Goal: Contribute content: Add original content to the website for others to see

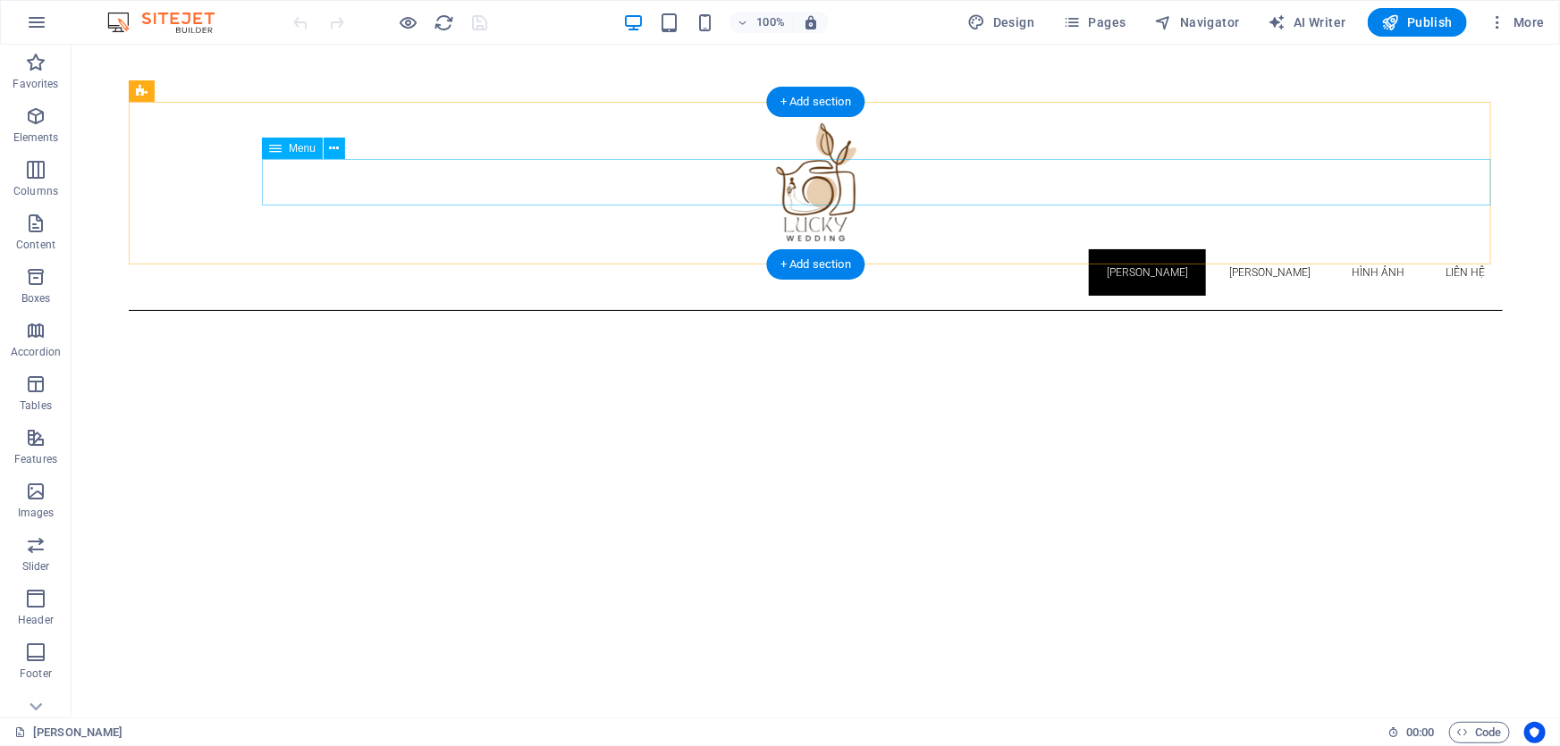
click at [1375, 248] on nav "[PERSON_NAME] Giới [PERSON_NAME] [PERSON_NAME] chụp [PERSON_NAME] cưới [PERSON_…" at bounding box center [815, 271] width 1374 height 46
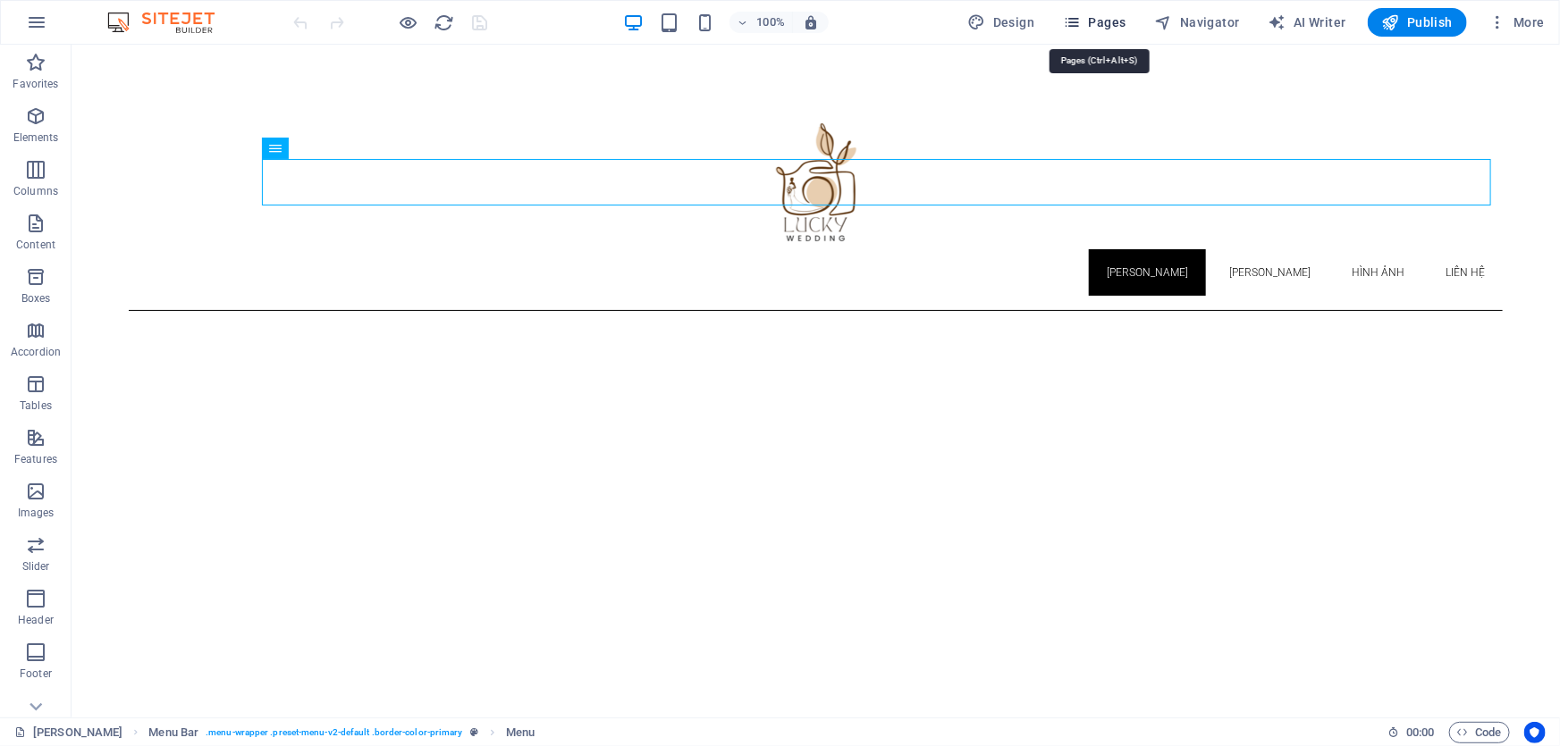
click at [1100, 22] on span "Pages" at bounding box center [1094, 22] width 63 height 18
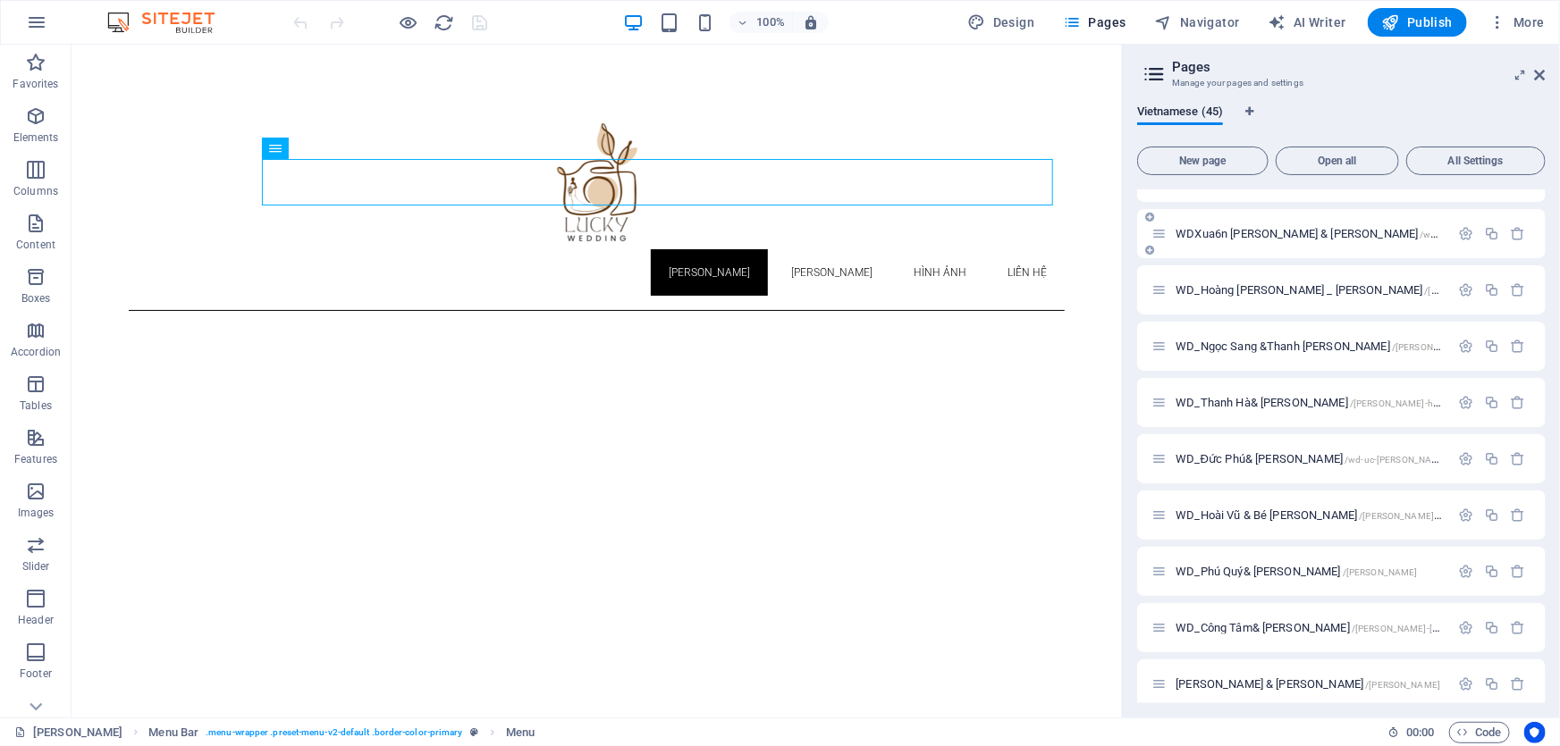
scroll to position [1932, 0]
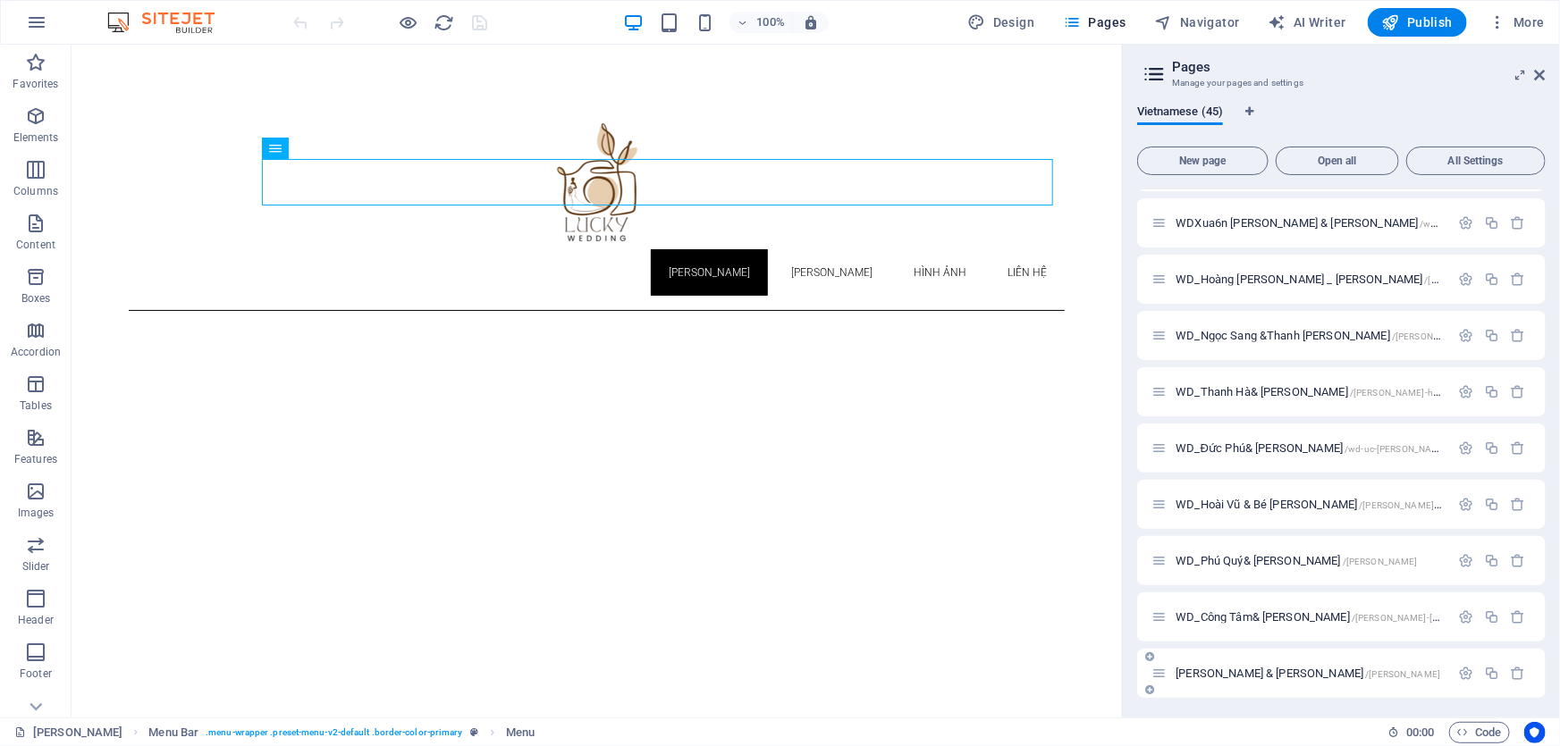
click at [1233, 670] on span "[PERSON_NAME] & [PERSON_NAME] /[PERSON_NAME]" at bounding box center [1307, 673] width 265 height 13
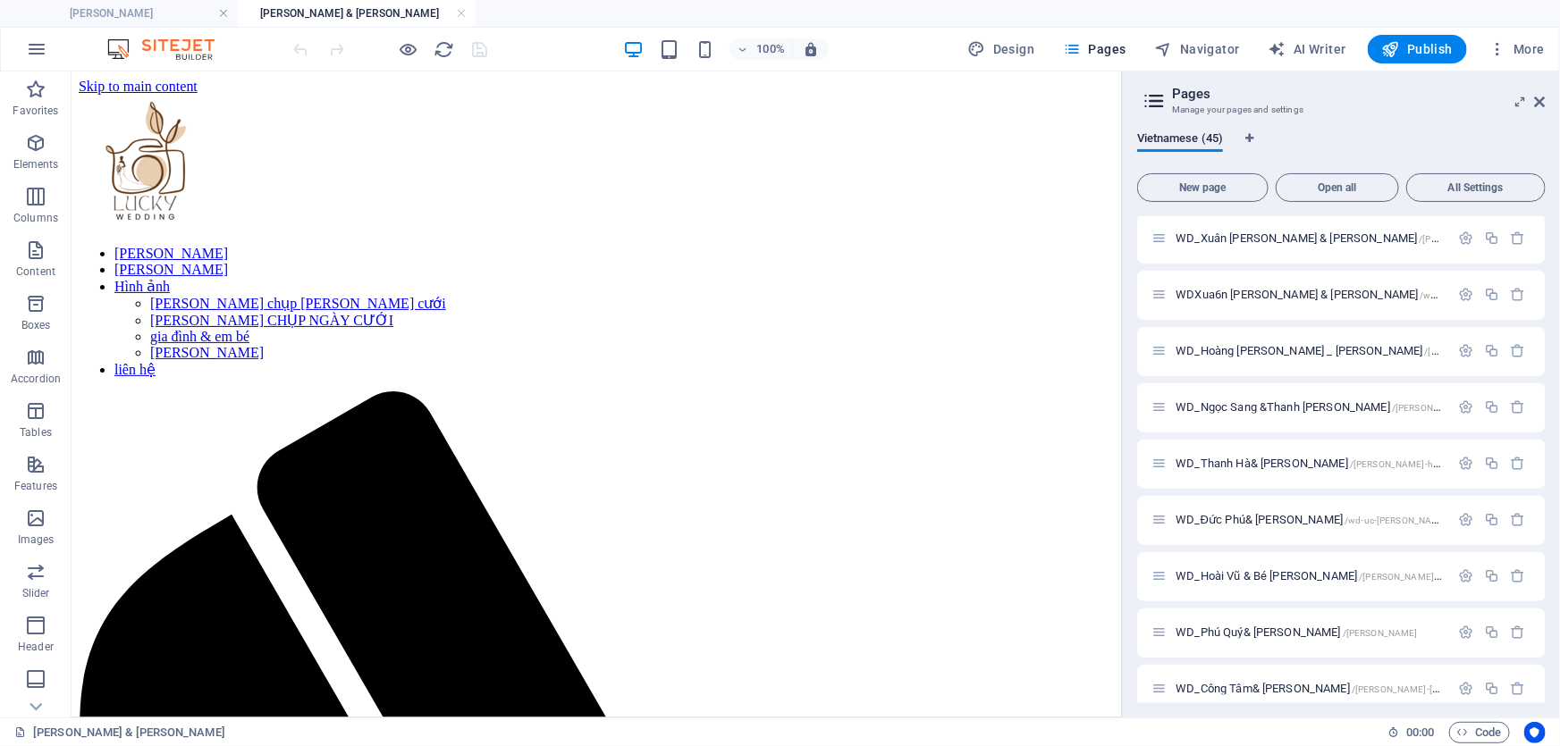
scroll to position [0, 0]
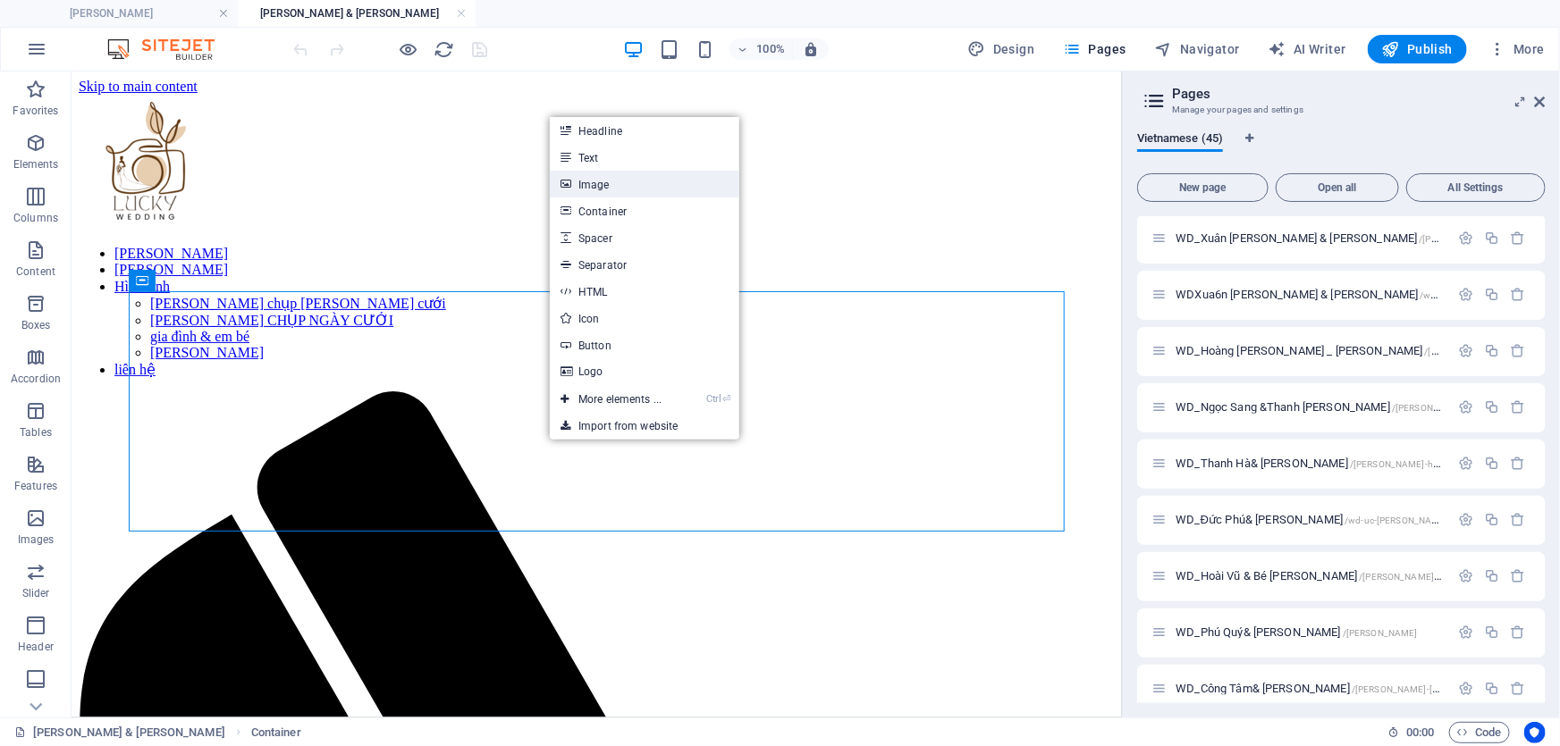
click at [599, 187] on link "Image" at bounding box center [644, 184] width 189 height 27
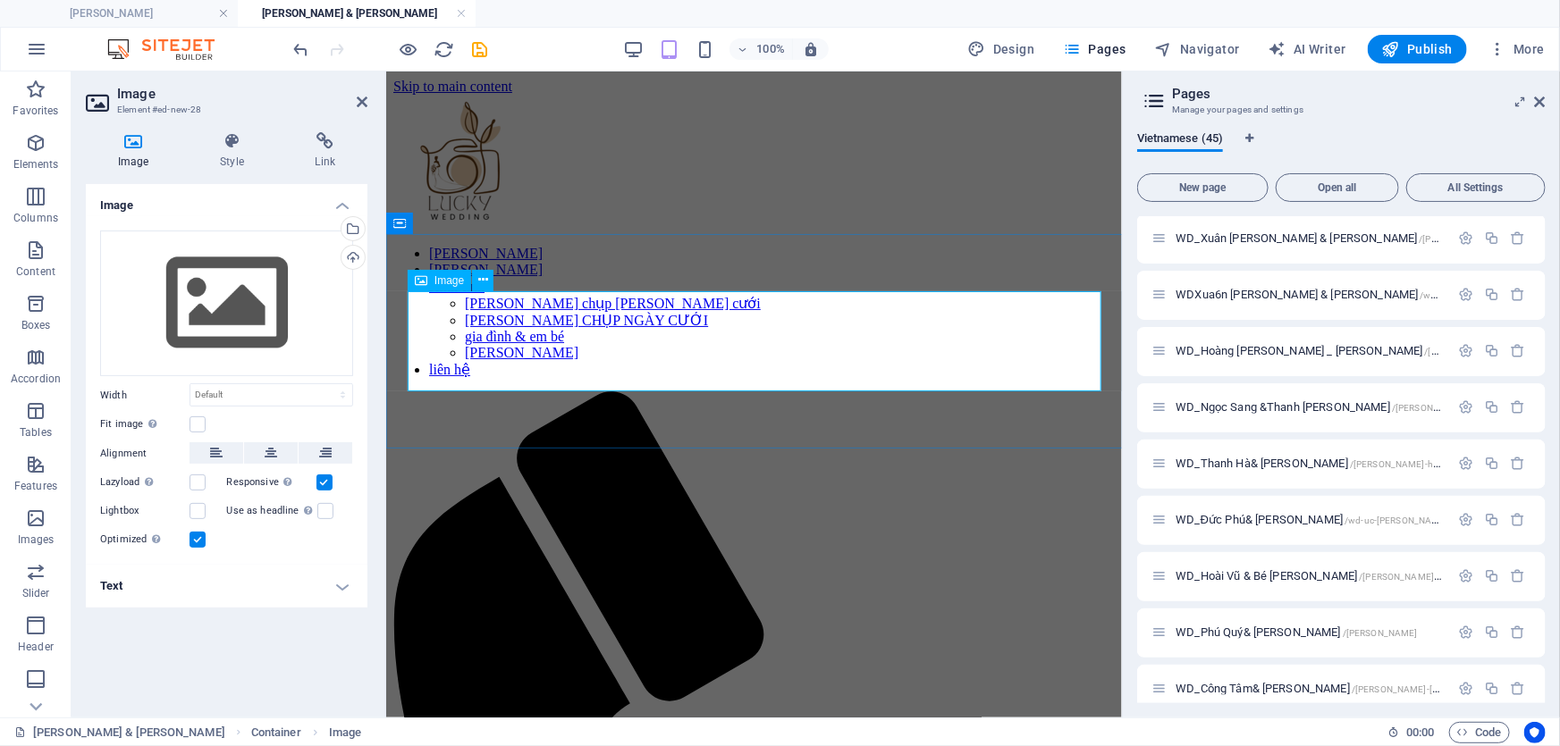
click at [436, 282] on span "Image" at bounding box center [448, 280] width 29 height 11
click at [438, 279] on span "Image" at bounding box center [448, 280] width 29 height 11
click at [482, 279] on icon at bounding box center [483, 280] width 10 height 19
click at [244, 304] on div "Drag files here, click to choose files or select files from Files or our free s…" at bounding box center [226, 304] width 253 height 147
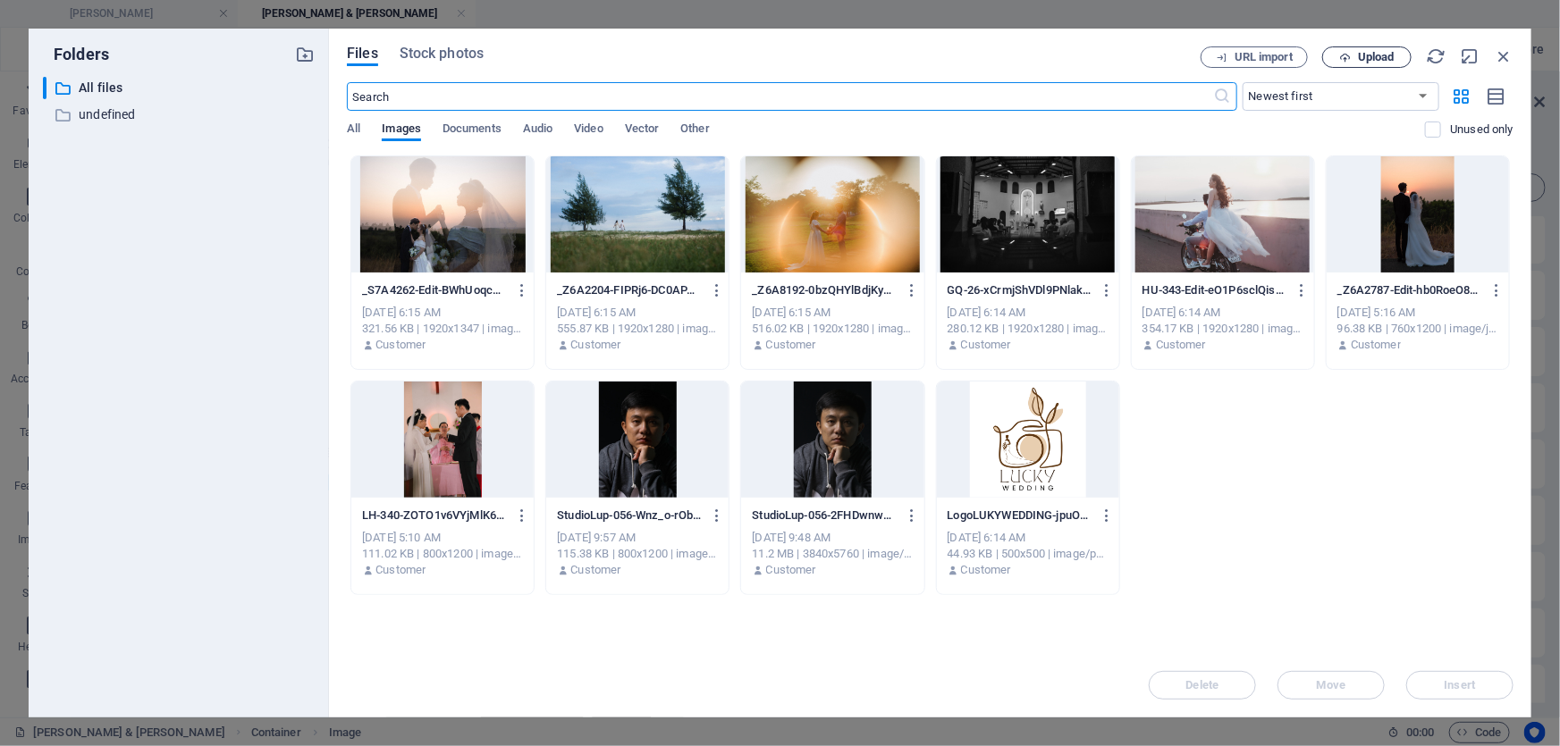
click at [1368, 55] on span "Upload" at bounding box center [1376, 57] width 37 height 11
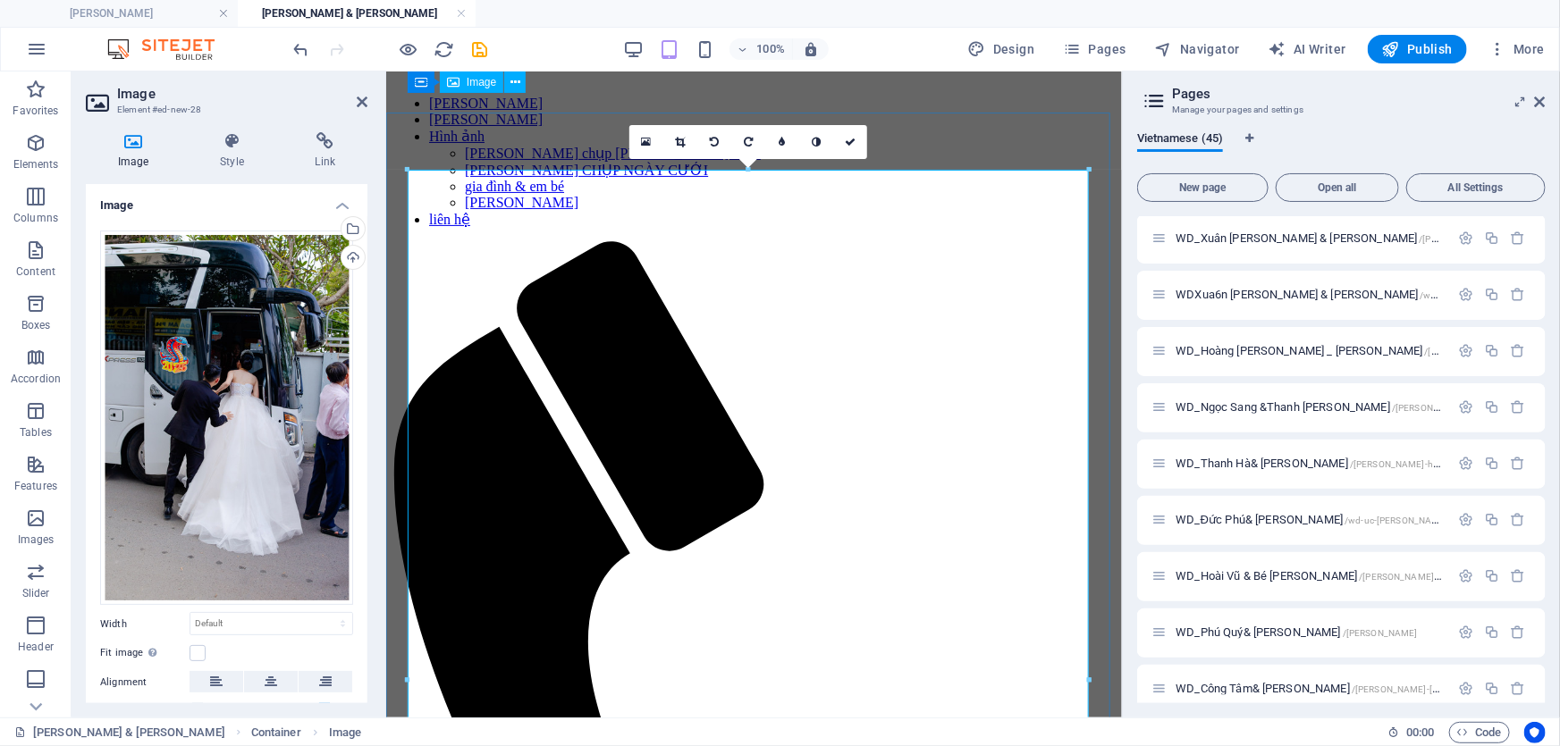
scroll to position [109, 0]
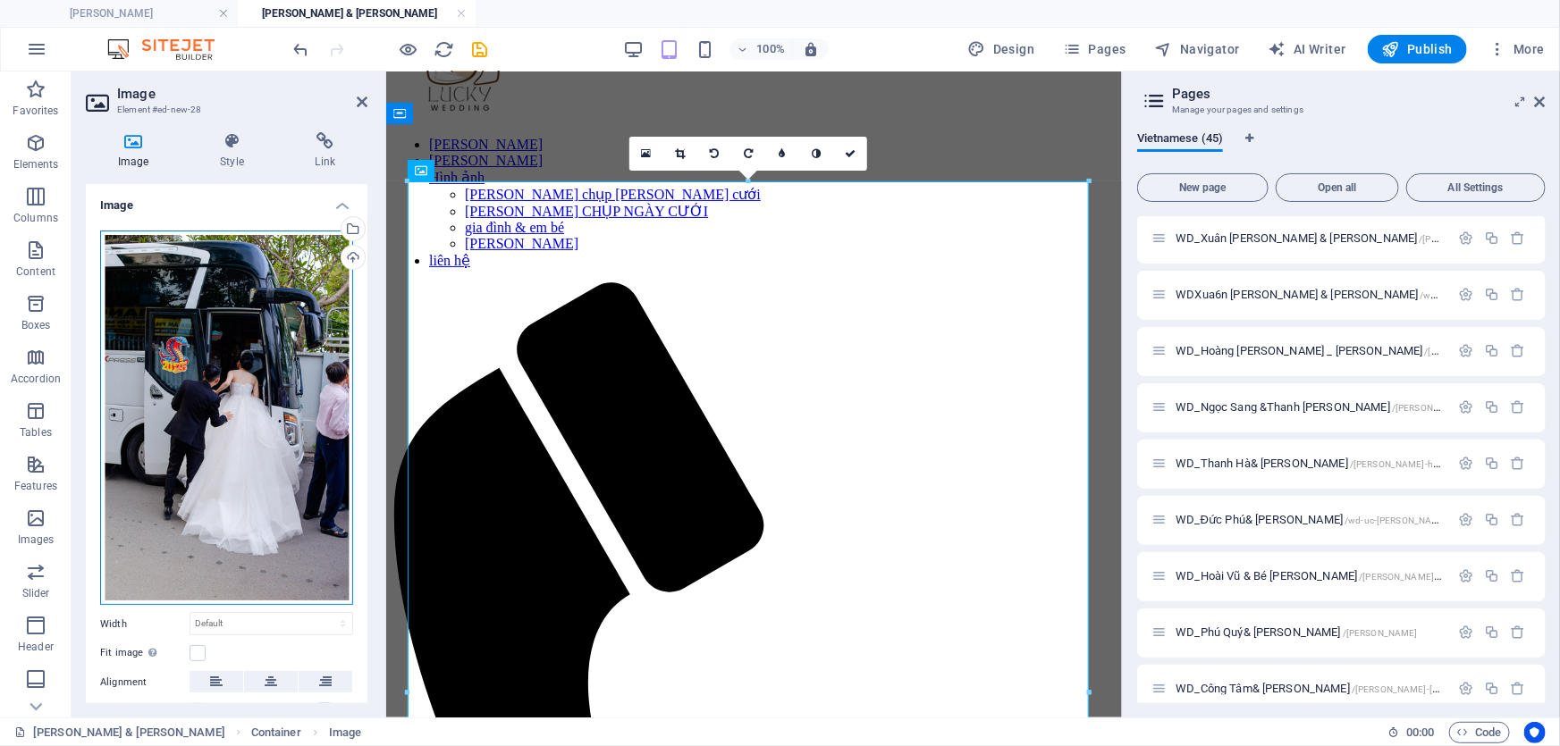
click at [296, 306] on div "Drag files here, click to choose files or select files from Files or our free s…" at bounding box center [226, 418] width 253 height 375
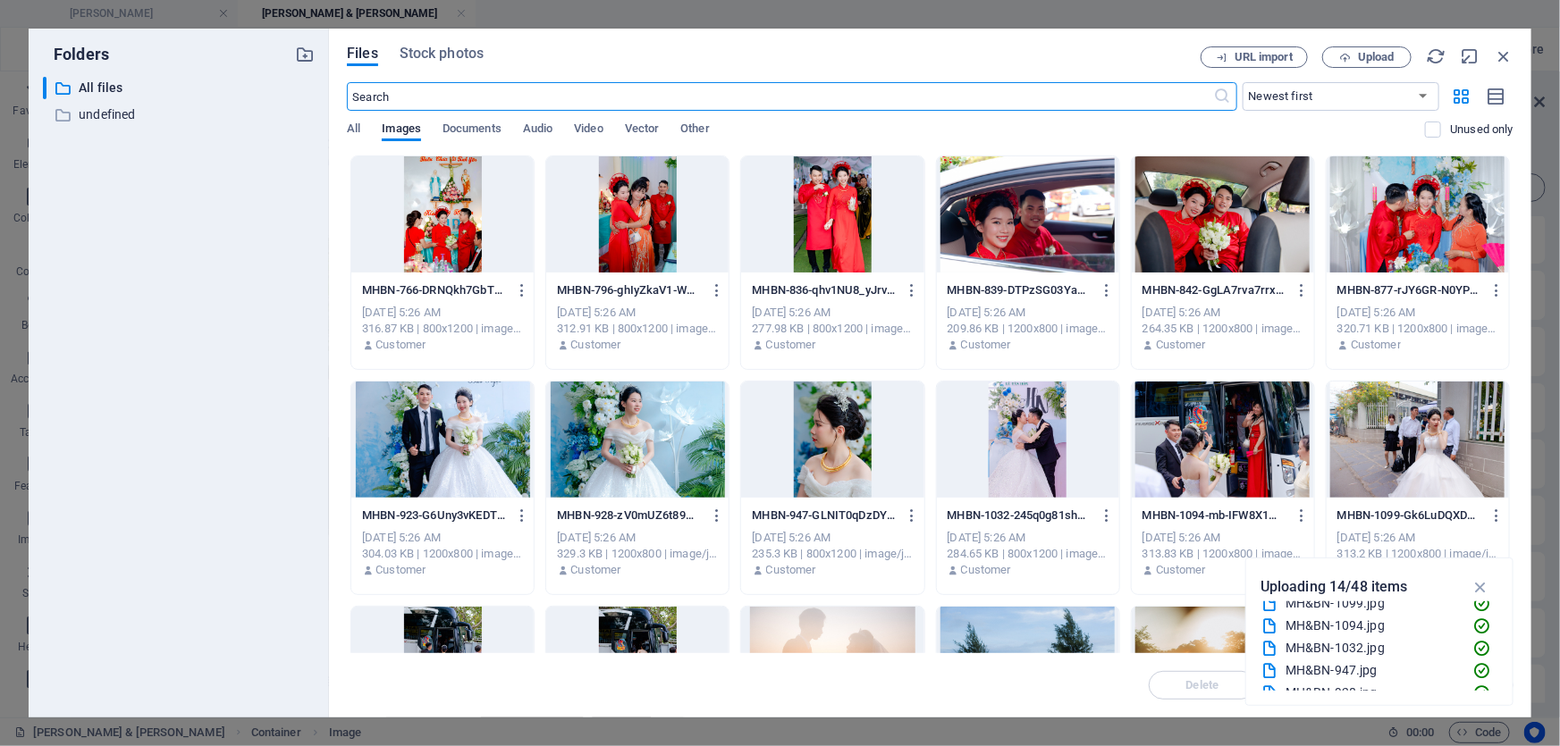
scroll to position [67, 0]
